Goal: Navigation & Orientation: Find specific page/section

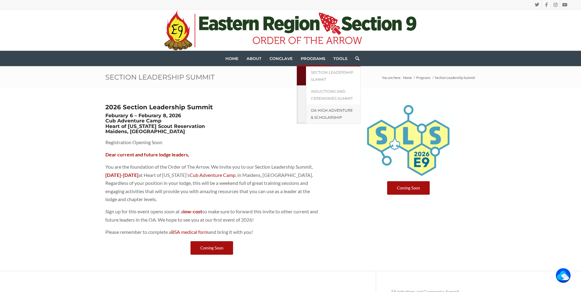
click at [327, 118] on span "OA High Adventure & Scholarship" at bounding box center [332, 114] width 42 height 12
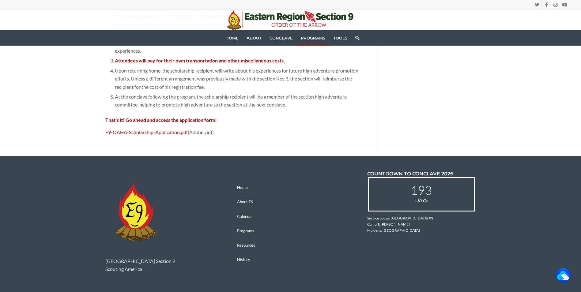
scroll to position [808, 0]
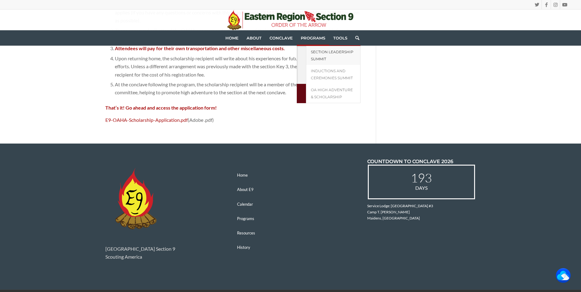
click at [318, 52] on span "Section Leadership Summit" at bounding box center [332, 56] width 43 height 12
